Goal: Navigation & Orientation: Find specific page/section

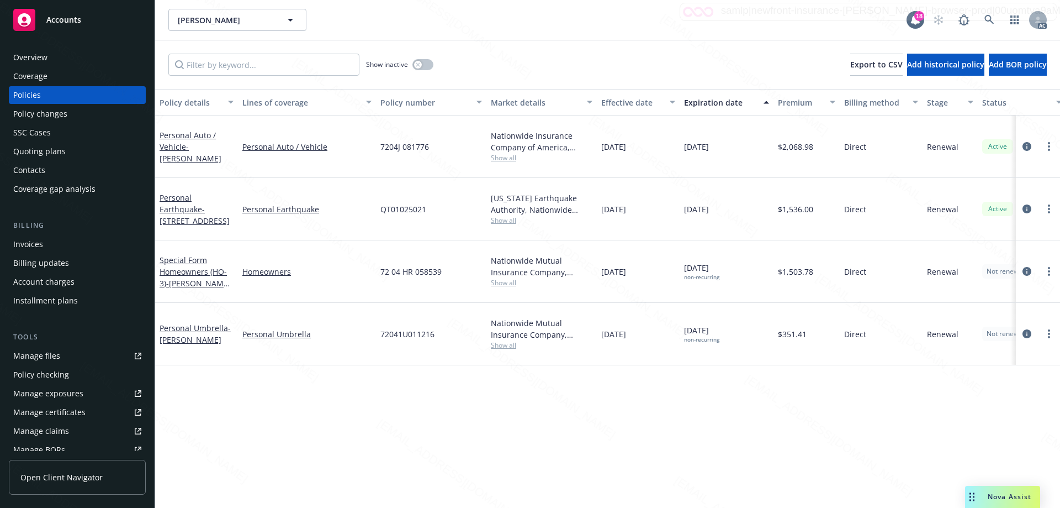
click at [51, 22] on span "Accounts" at bounding box center [63, 19] width 35 height 9
